Goal: Navigation & Orientation: Find specific page/section

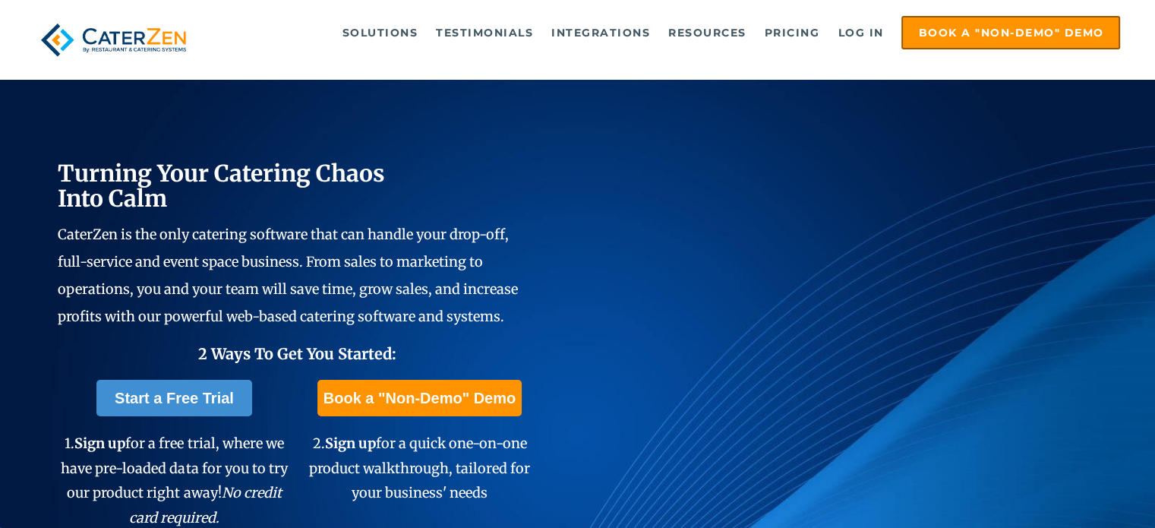
click at [862, 30] on link "Log in" at bounding box center [860, 32] width 61 height 30
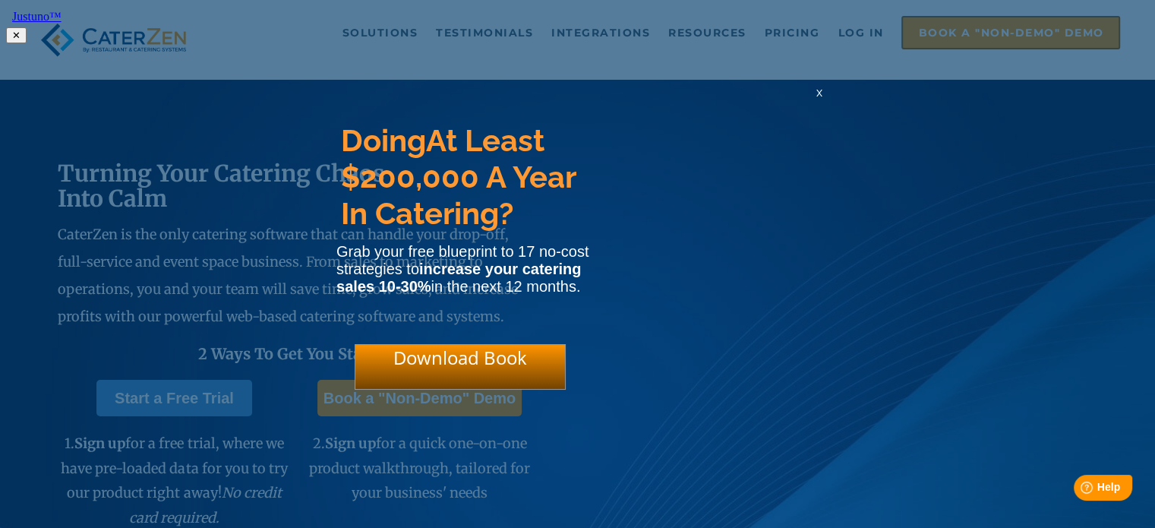
click at [817, 93] on span "x" at bounding box center [819, 92] width 6 height 14
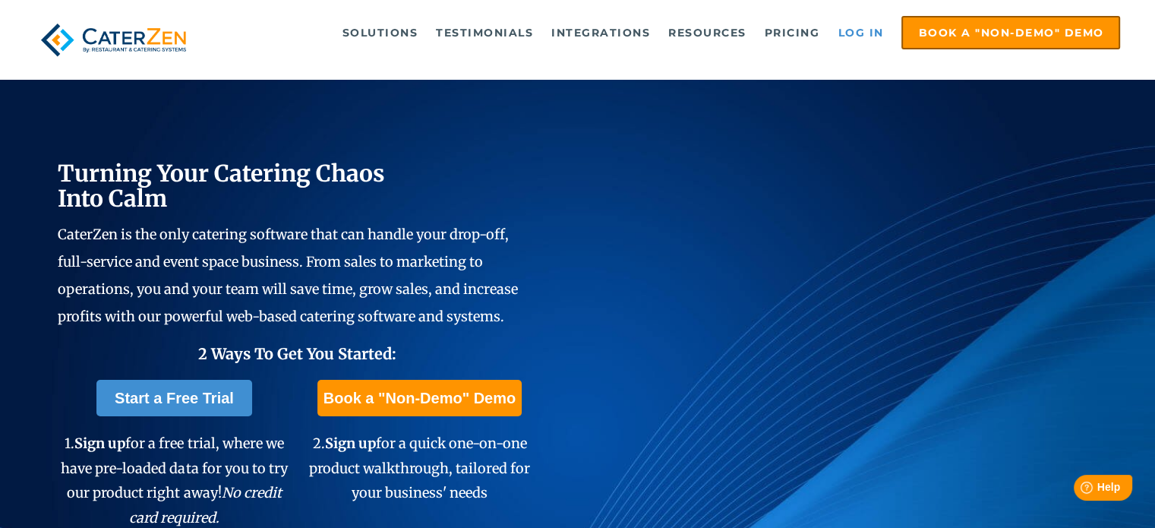
click at [859, 35] on link "Log in" at bounding box center [860, 32] width 61 height 30
click at [856, 33] on link "Log in" at bounding box center [860, 32] width 61 height 30
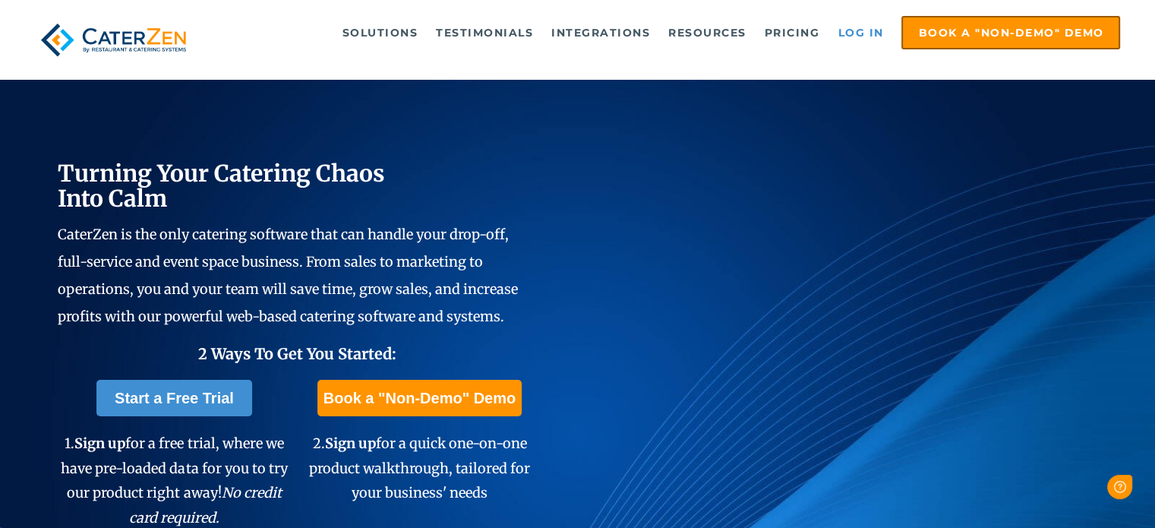
click at [855, 37] on link "Log in" at bounding box center [860, 32] width 61 height 30
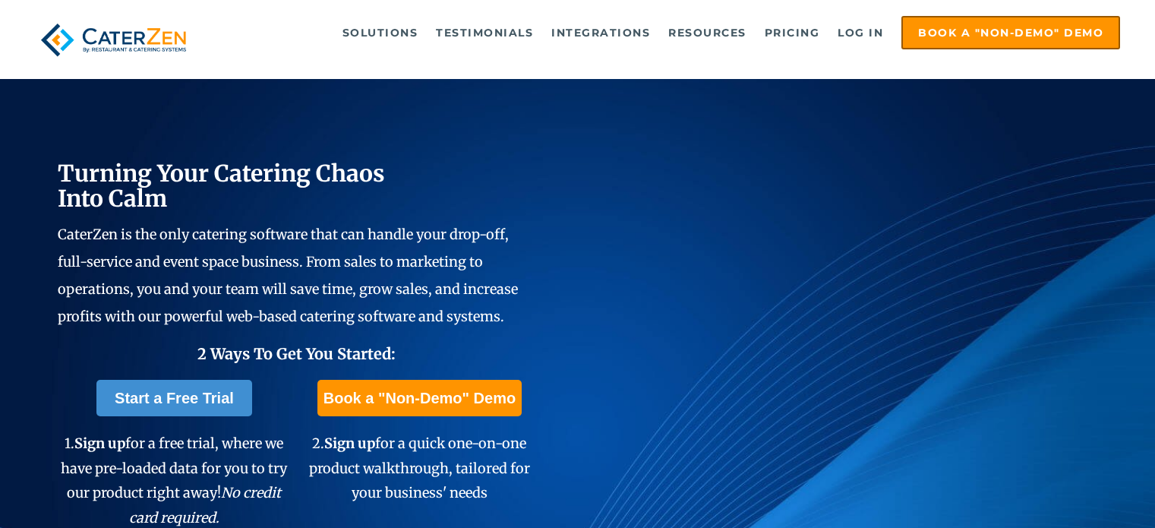
click at [859, 29] on link "Log in" at bounding box center [860, 32] width 61 height 30
